Goal: Task Accomplishment & Management: Use online tool/utility

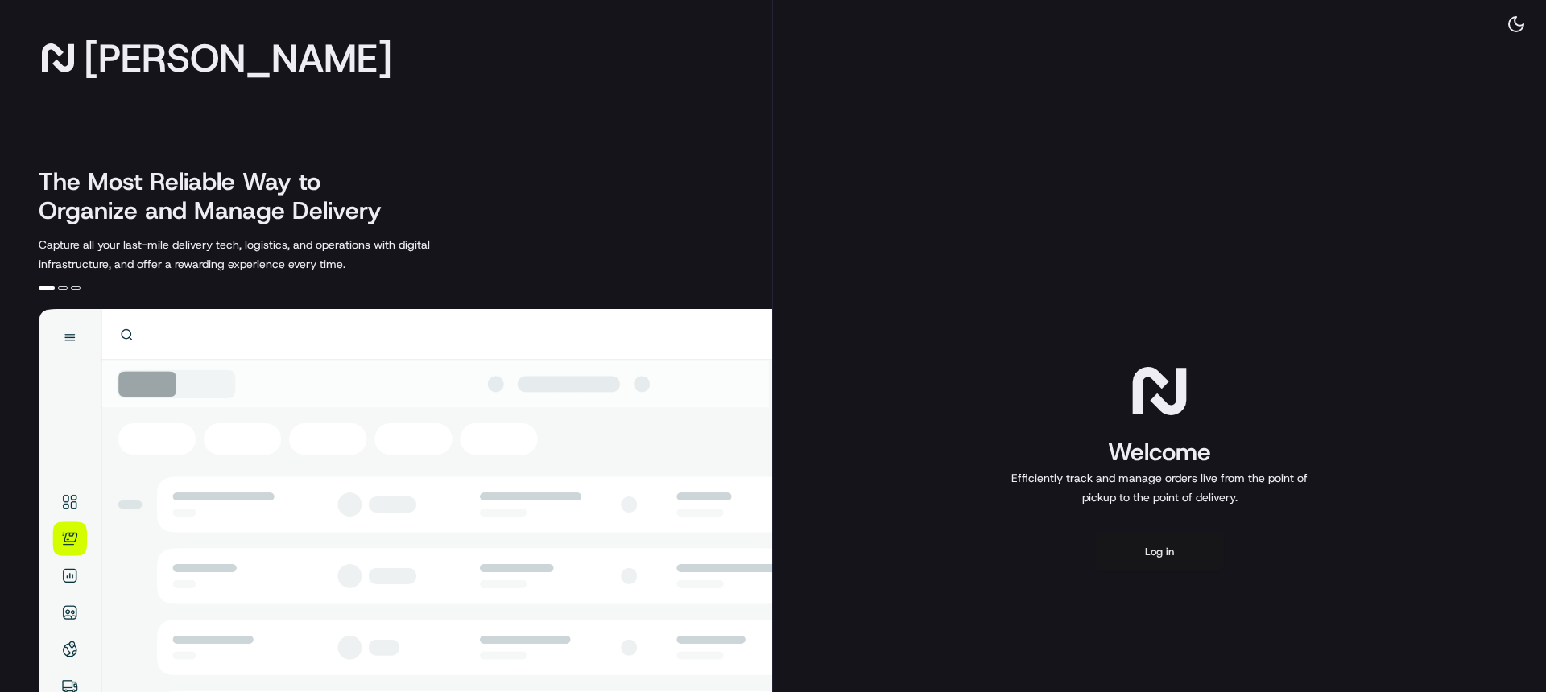
click at [1183, 563] on button "Log in" at bounding box center [1159, 552] width 129 height 39
